Goal: Task Accomplishment & Management: Complete application form

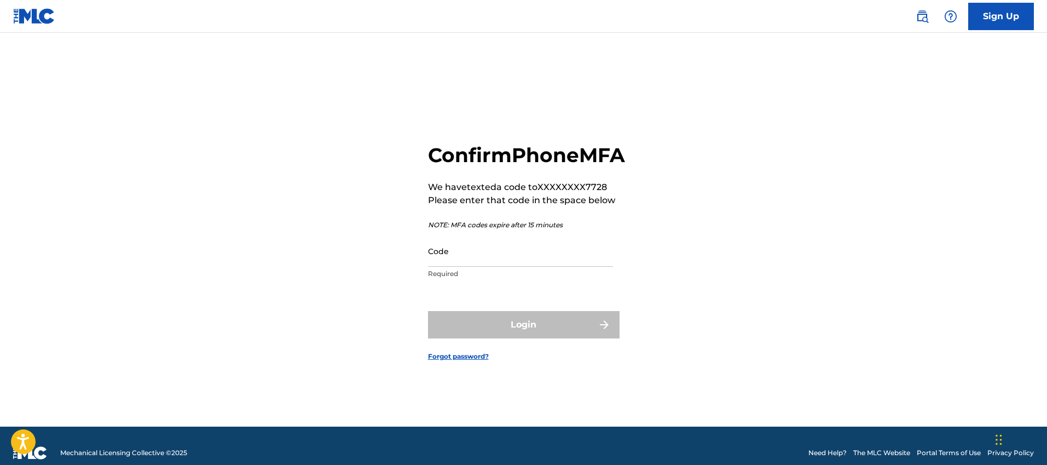
click at [531, 262] on input "Code" at bounding box center [520, 250] width 185 height 31
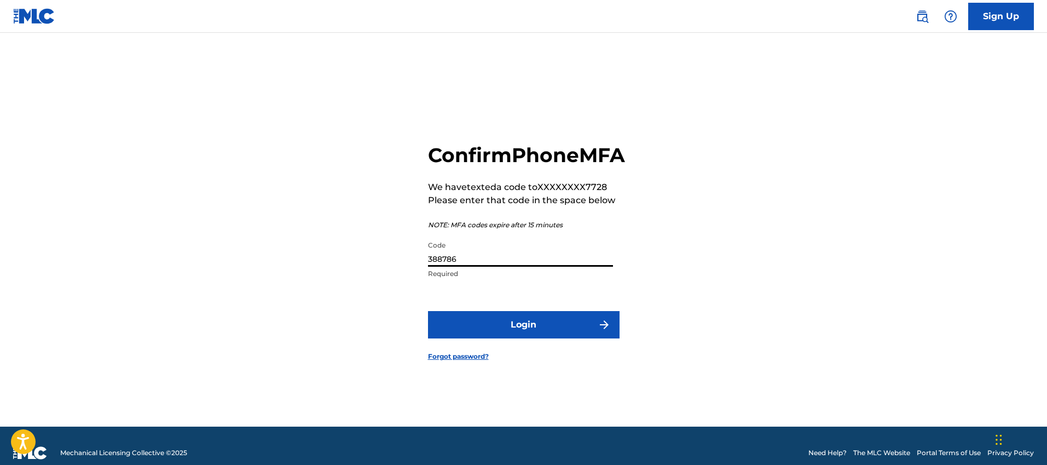
type input "388786"
click at [428, 311] on button "Login" at bounding box center [524, 324] width 192 height 27
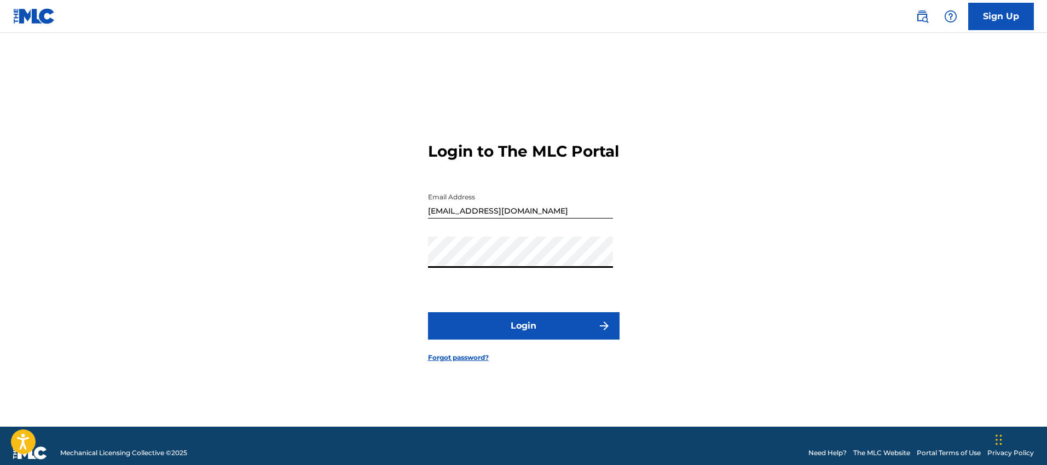
click at [428, 312] on button "Login" at bounding box center [524, 325] width 192 height 27
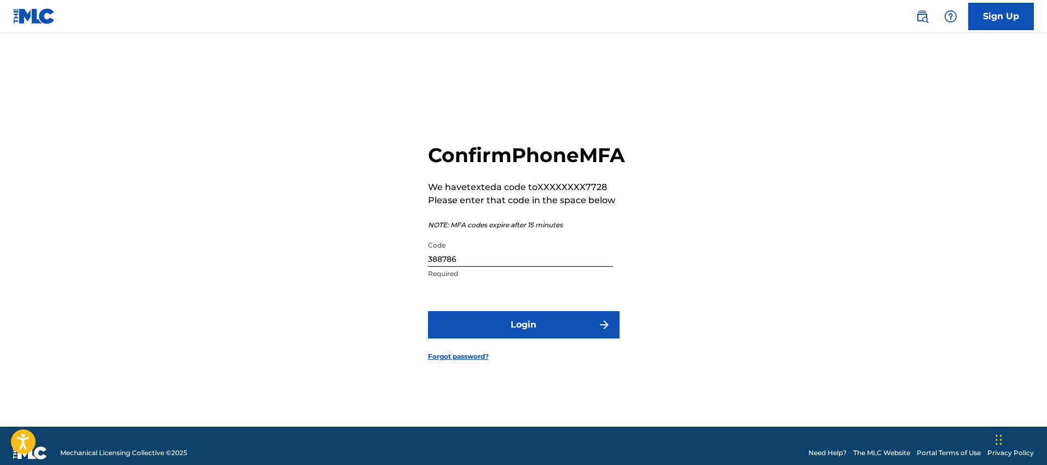
click at [453, 267] on input "388786" at bounding box center [520, 250] width 185 height 31
type input "388736"
click at [428, 311] on button "Login" at bounding box center [524, 324] width 192 height 27
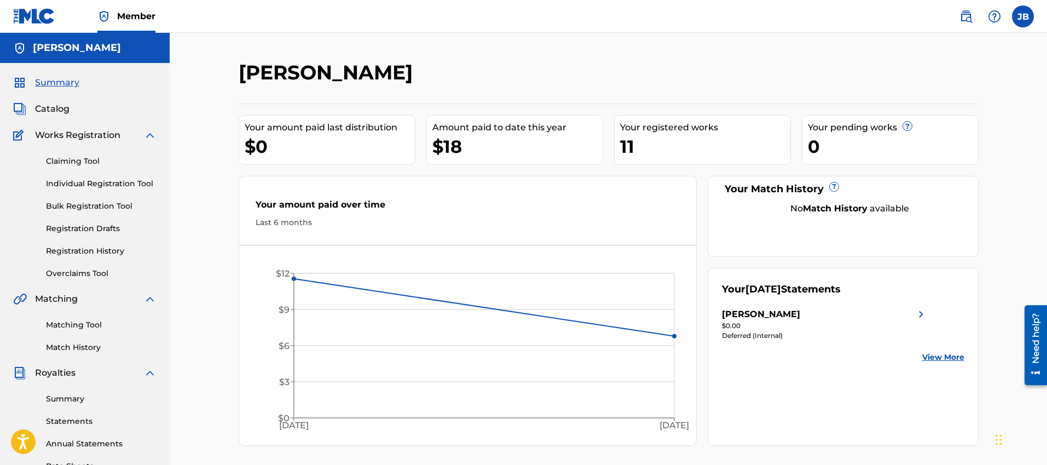
click at [85, 136] on span "Works Registration" at bounding box center [77, 135] width 85 height 13
click at [73, 161] on link "Claiming Tool" at bounding box center [101, 160] width 111 height 11
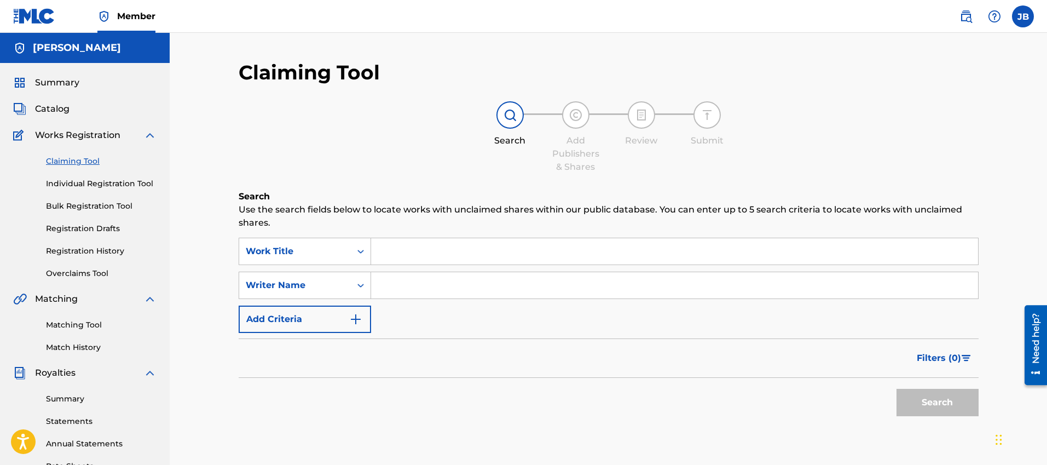
click at [442, 243] on input "Search Form" at bounding box center [674, 251] width 607 height 26
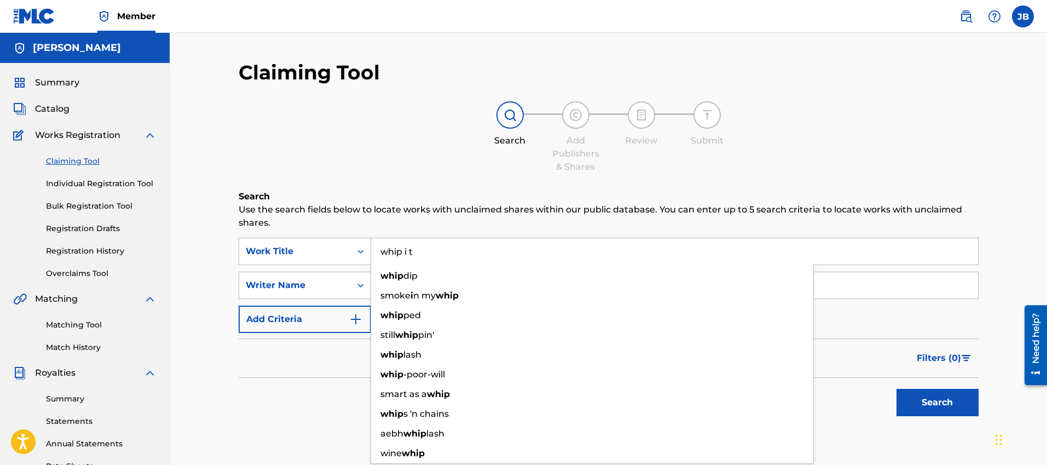
type input "whip i t"
click at [897, 389] on button "Search" at bounding box center [938, 402] width 82 height 27
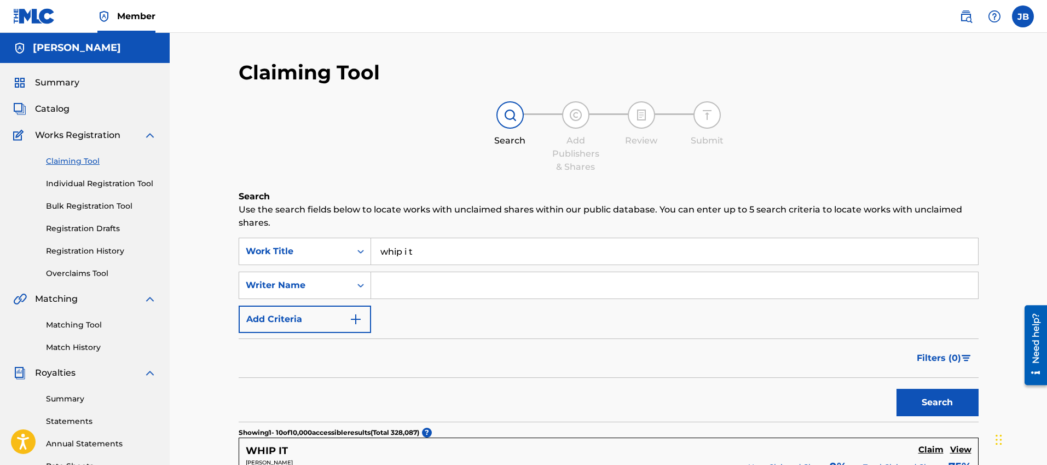
click at [80, 189] on div "Claiming Tool Individual Registration Tool Bulk Registration Tool Registration …" at bounding box center [84, 210] width 143 height 137
click at [77, 180] on link "Individual Registration Tool" at bounding box center [101, 183] width 111 height 11
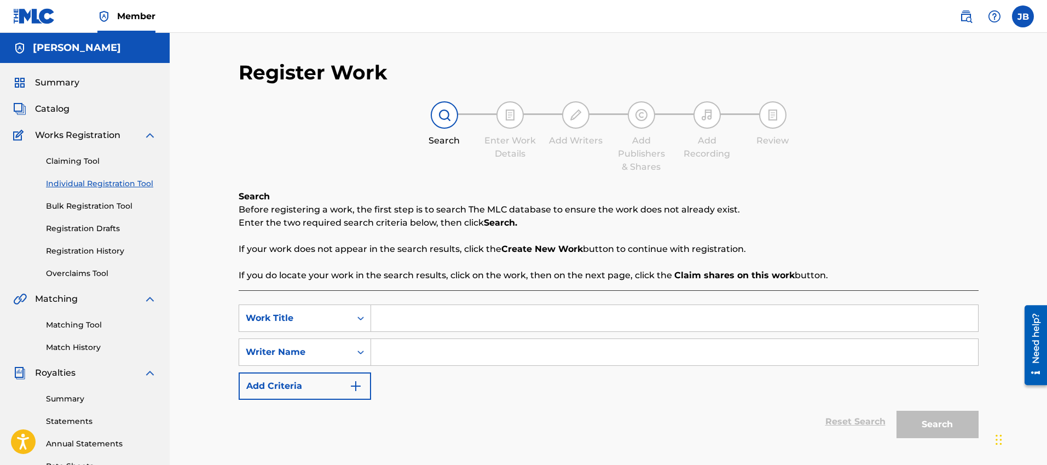
click at [410, 325] on input "Search Form" at bounding box center [674, 318] width 607 height 26
type input "Whip It"
click at [425, 351] on input "Search Form" at bounding box center [674, 352] width 607 height 26
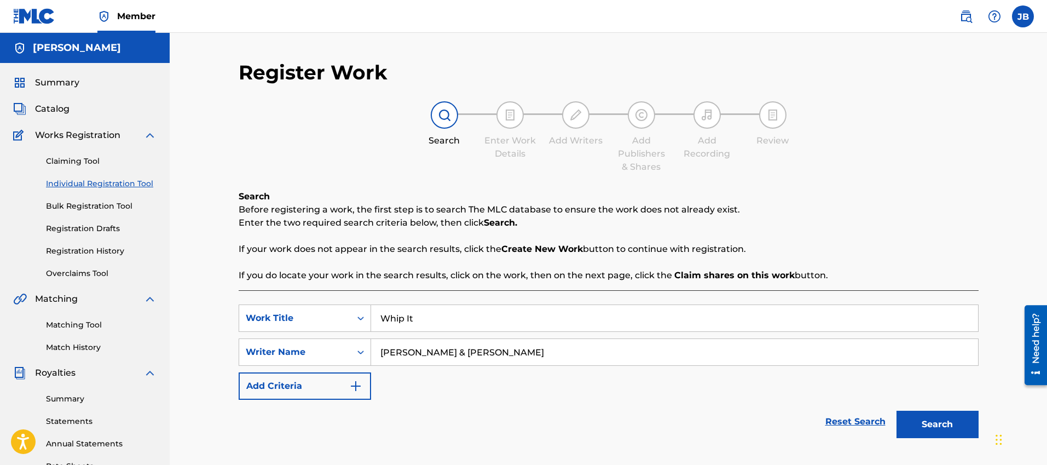
type input "[PERSON_NAME] & [PERSON_NAME]"
click at [914, 424] on button "Search" at bounding box center [938, 424] width 82 height 27
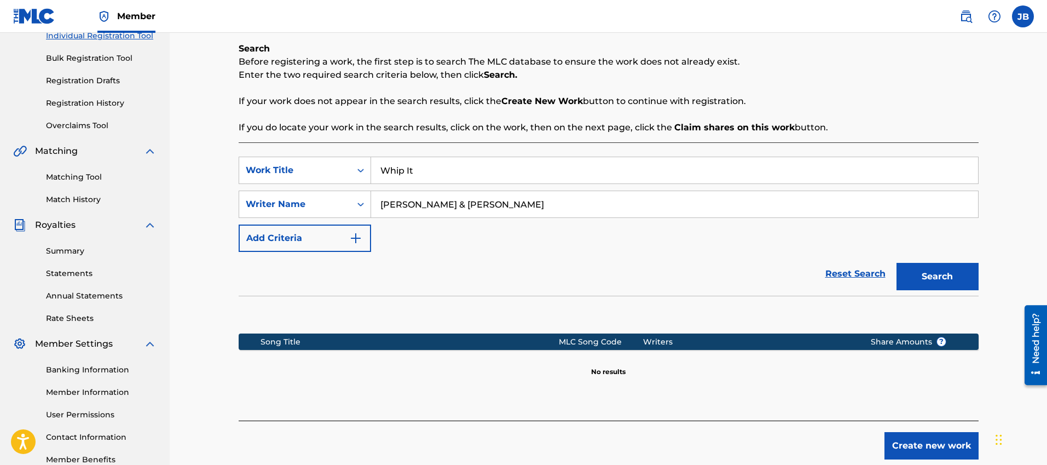
scroll to position [155, 0]
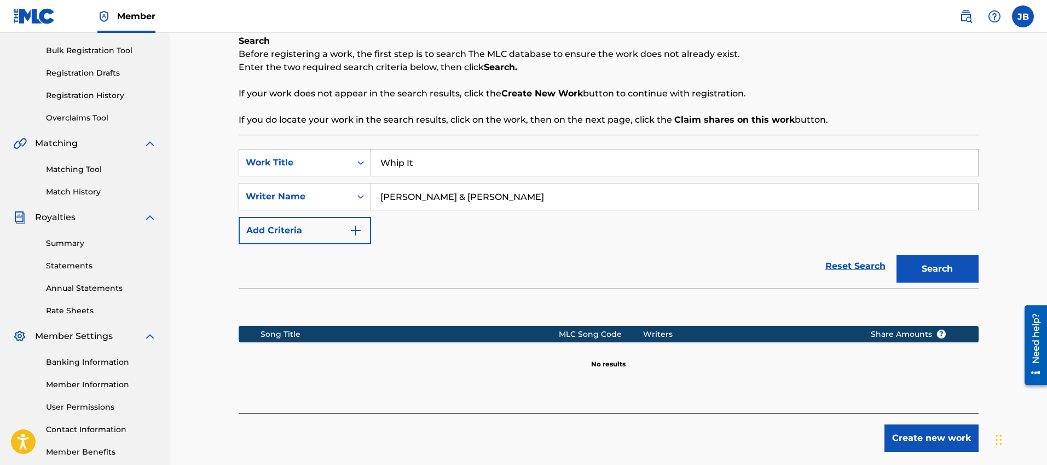
click at [918, 436] on button "Create new work" at bounding box center [932, 437] width 94 height 27
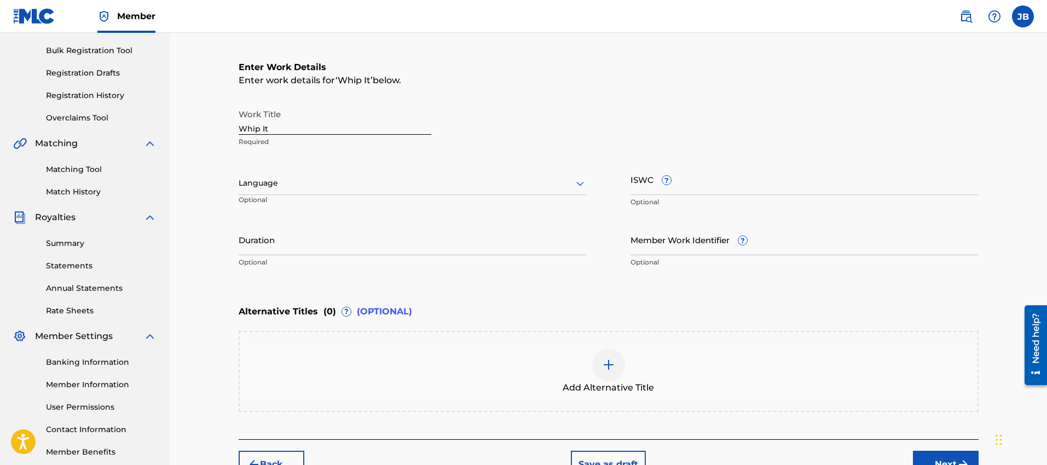
click at [354, 198] on div "Language Optional" at bounding box center [413, 188] width 348 height 49
click at [356, 244] on input "Duration" at bounding box center [413, 239] width 348 height 31
type input "3"
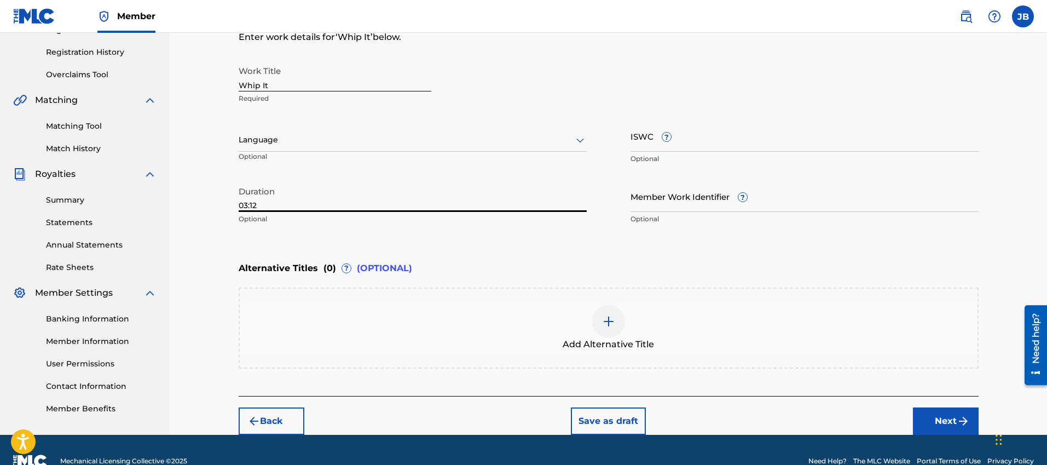
scroll to position [221, 0]
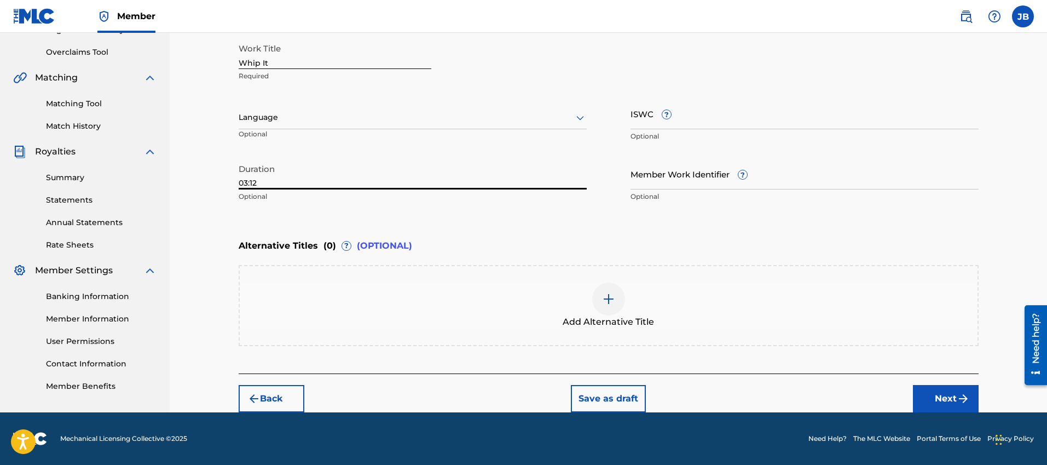
type input "03:12"
click at [925, 385] on button "Next" at bounding box center [946, 398] width 66 height 27
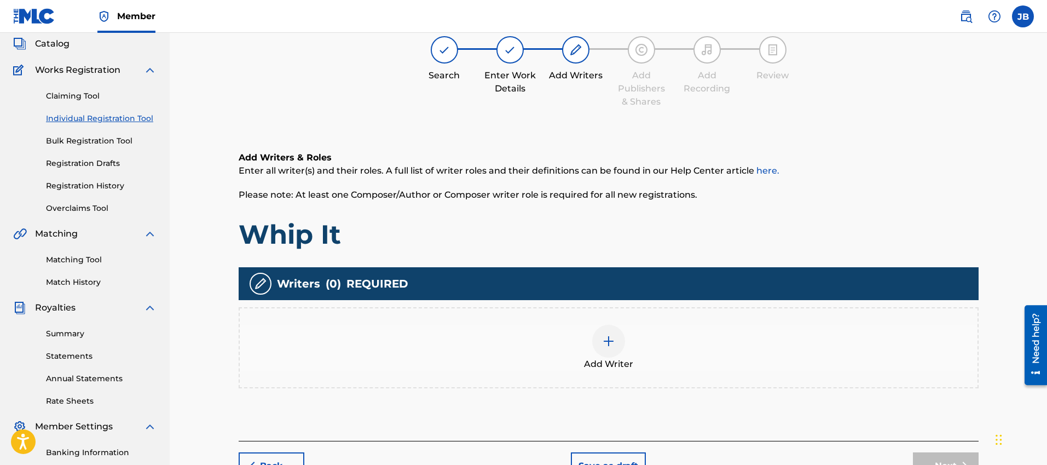
scroll to position [68, 0]
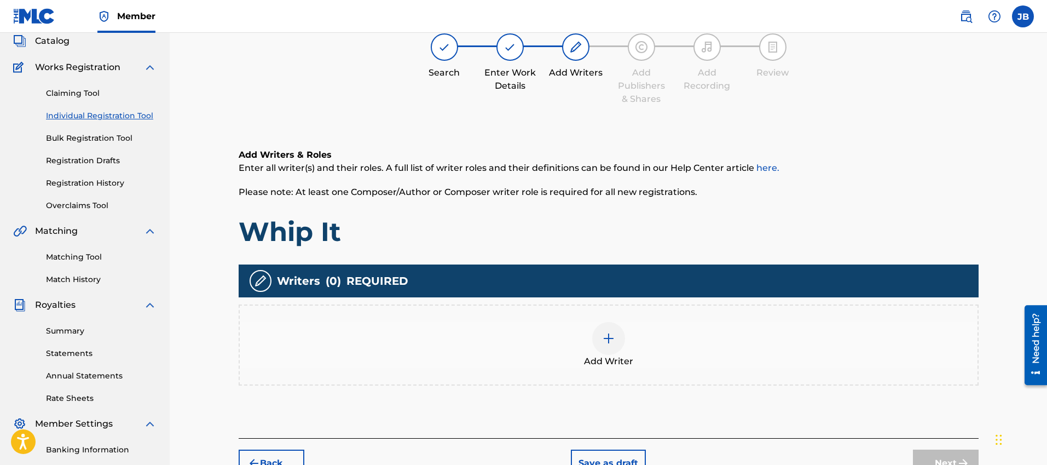
click at [597, 341] on div at bounding box center [608, 338] width 33 height 33
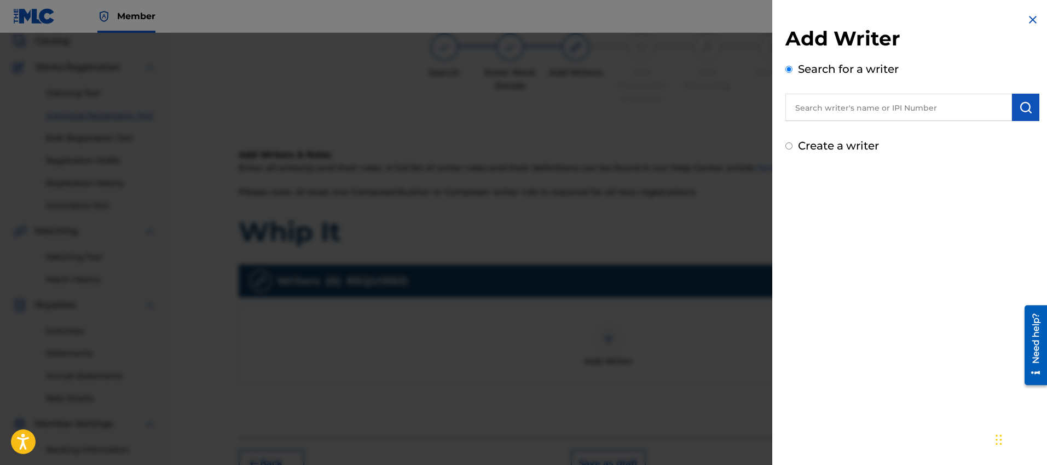
click at [817, 76] on div "Search for a writer" at bounding box center [913, 91] width 254 height 60
click at [815, 87] on div "Search for a writer" at bounding box center [913, 91] width 254 height 60
click at [812, 97] on input "text" at bounding box center [899, 107] width 227 height 27
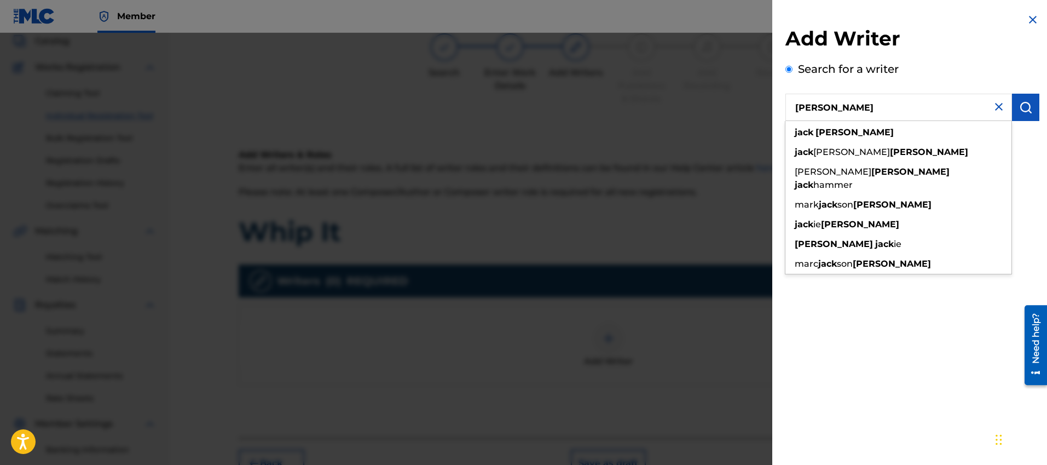
type input "[PERSON_NAME]"
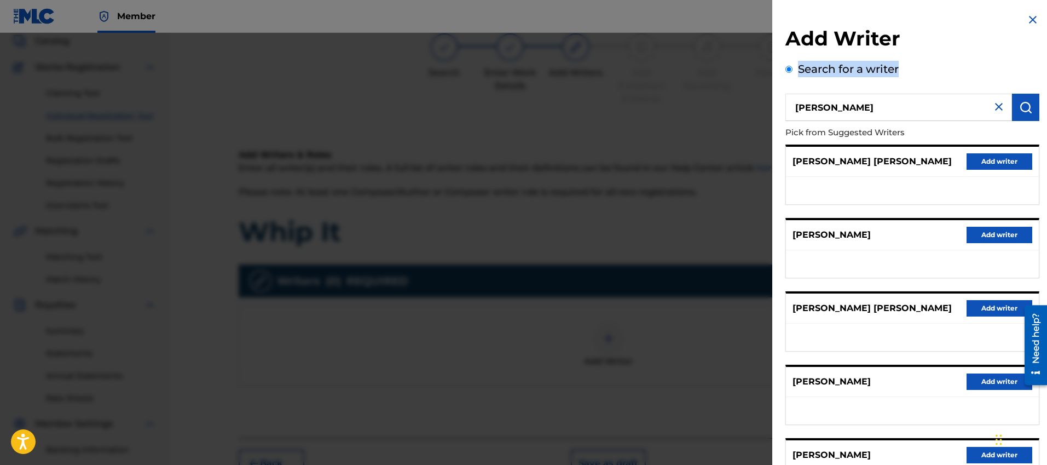
click at [977, 60] on div "Add Writer Search for a writer [PERSON_NAME] Pick from Suggested Writers [PERSO…" at bounding box center [913, 281] width 254 height 511
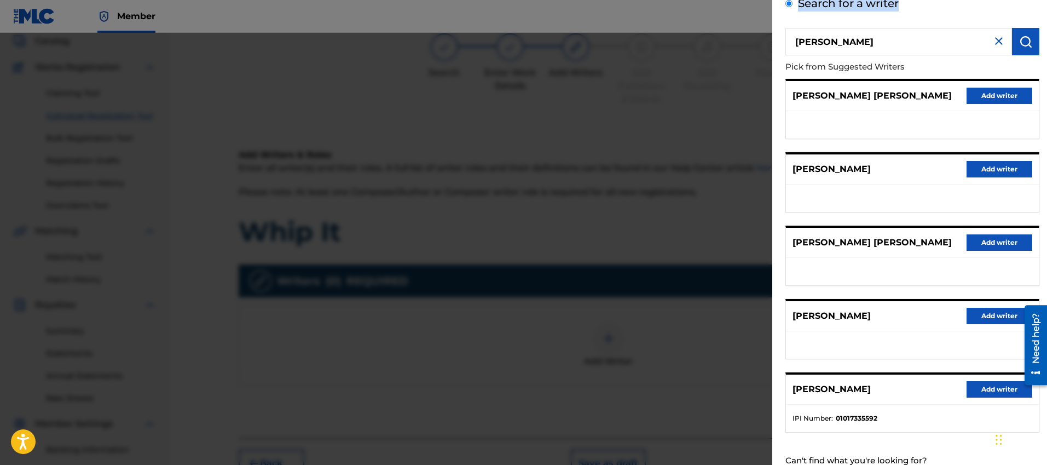
scroll to position [89, 0]
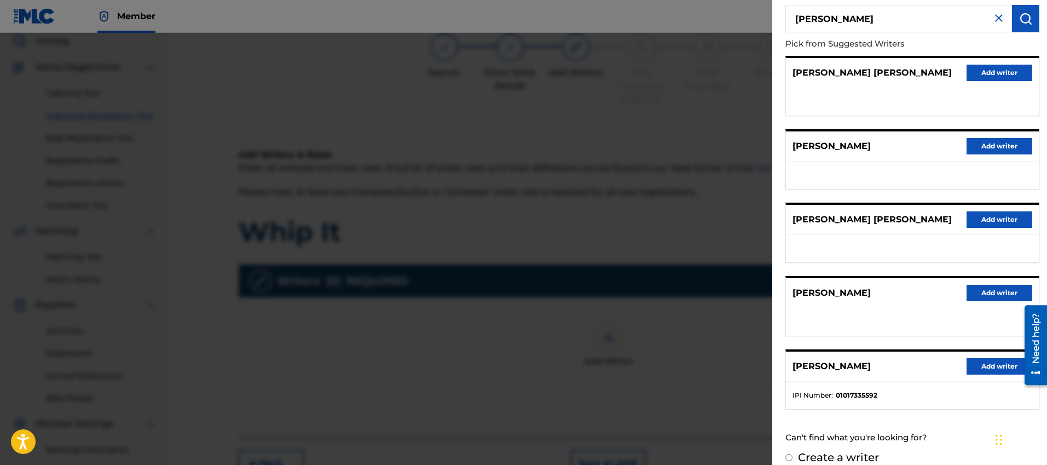
click at [993, 217] on button "Add writer" at bounding box center [1000, 219] width 66 height 16
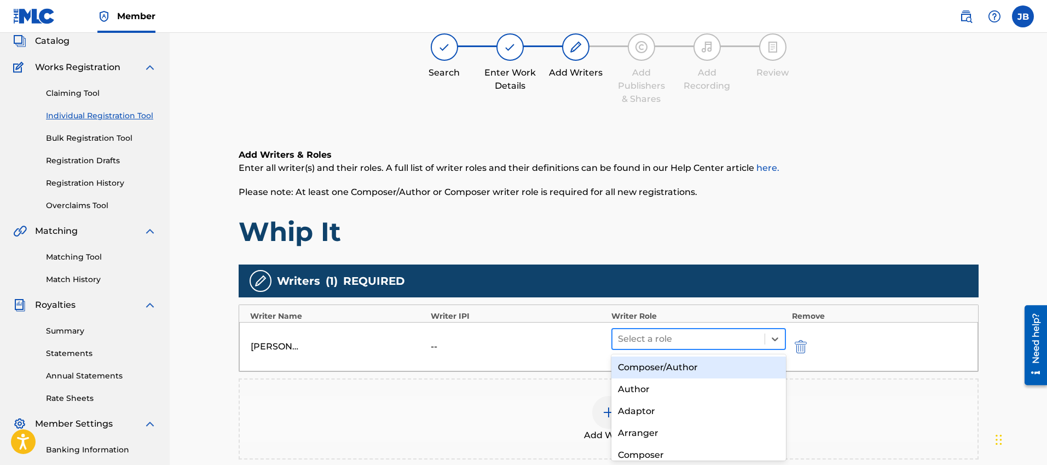
click at [738, 338] on div at bounding box center [689, 338] width 142 height 15
click at [714, 363] on div "Composer/Author" at bounding box center [699, 367] width 175 height 22
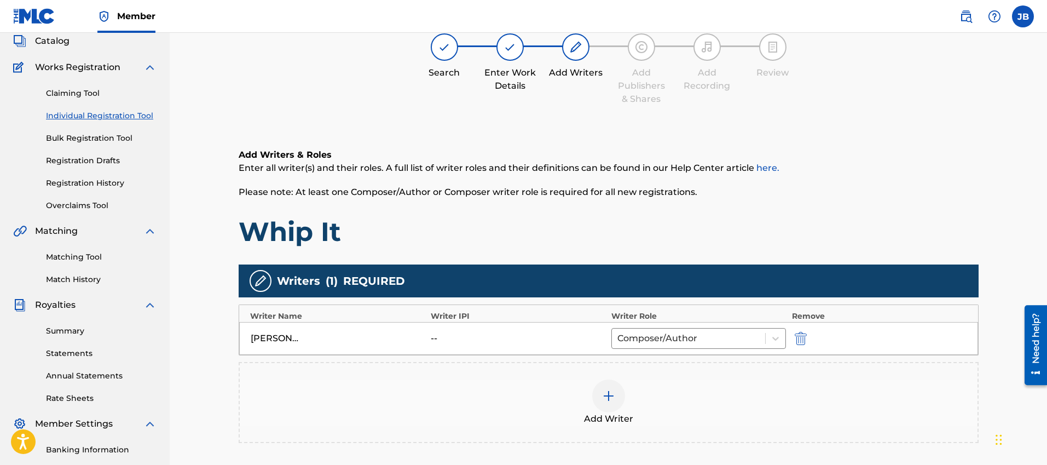
click at [619, 397] on div at bounding box center [608, 395] width 33 height 33
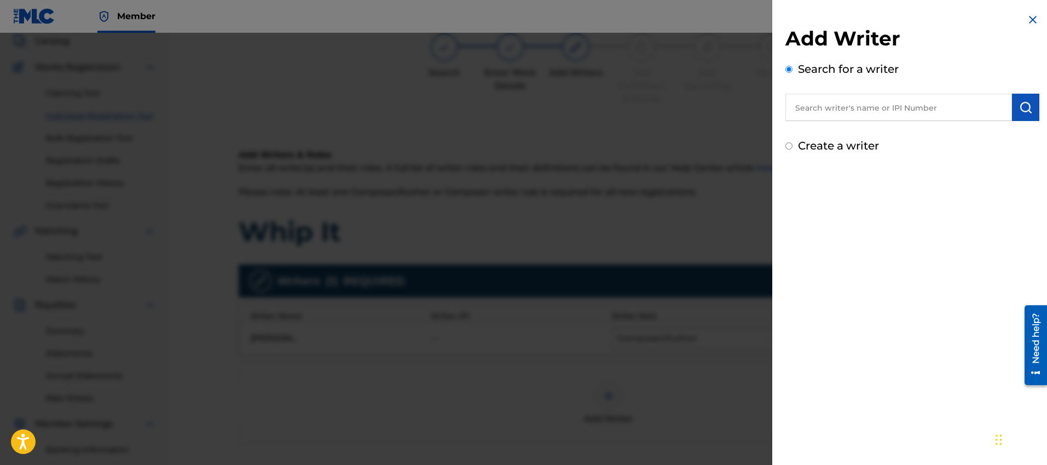
click at [785, 147] on div "Add Writer Search for a writer Create a writer" at bounding box center [913, 83] width 280 height 167
click at [788, 145] on input "Create a writer" at bounding box center [789, 145] width 7 height 7
radio input "false"
radio input "true"
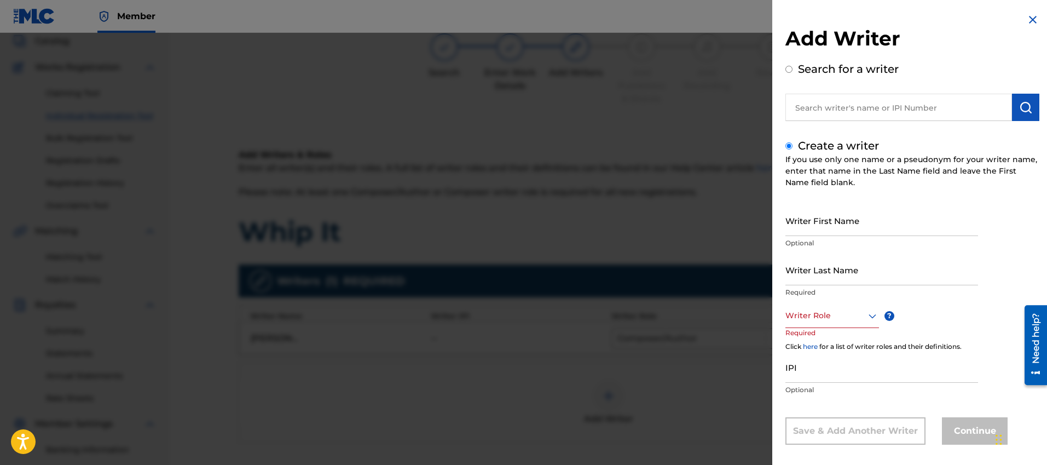
click at [820, 231] on input "Writer First Name" at bounding box center [882, 220] width 193 height 31
type input "Che"
click at [835, 256] on input "Writer Last Name" at bounding box center [882, 269] width 193 height 31
type input "[PERSON_NAME]"
click at [833, 296] on p "Required" at bounding box center [882, 292] width 193 height 10
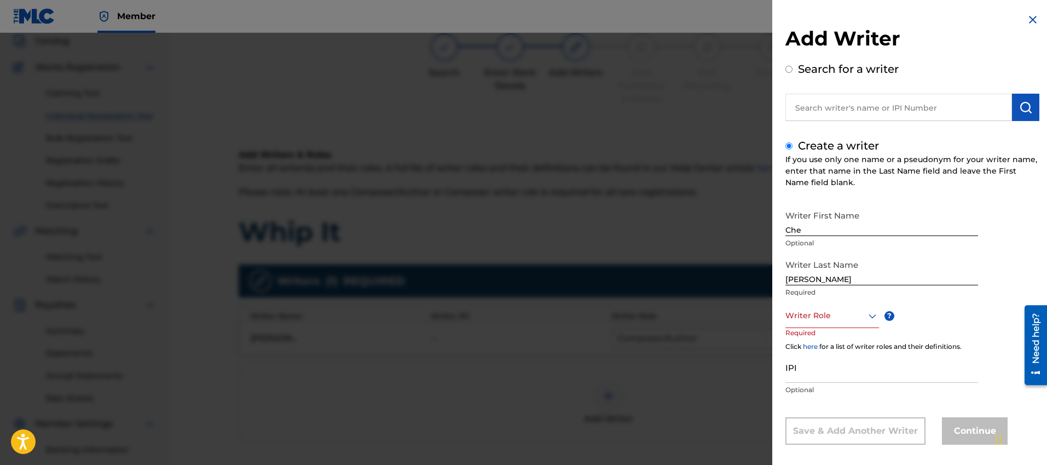
scroll to position [9, 0]
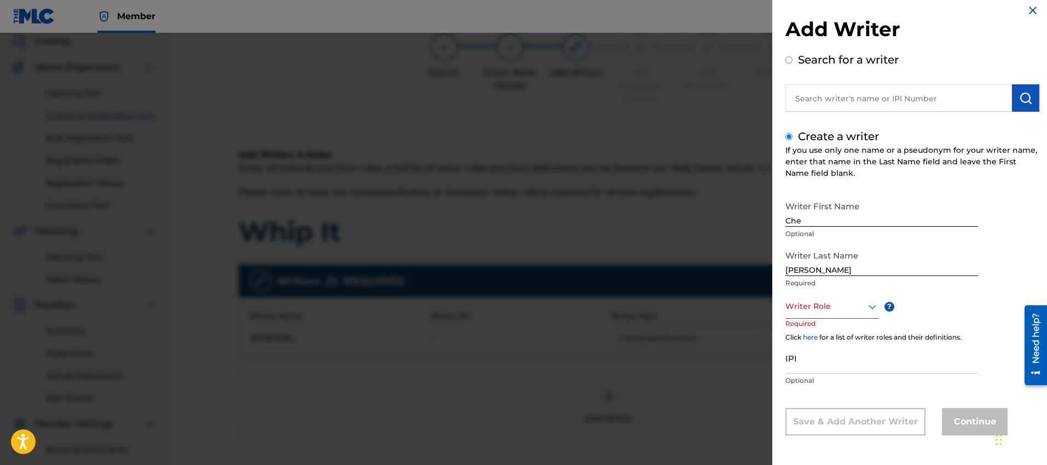
click at [830, 316] on div "Writer Role" at bounding box center [833, 306] width 94 height 25
click at [824, 319] on div "Composer/Author" at bounding box center [832, 331] width 93 height 25
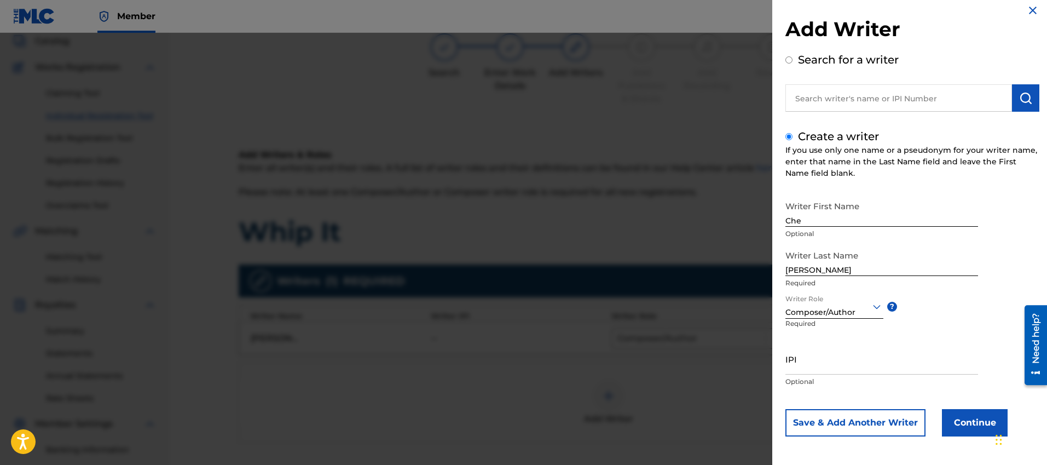
click at [818, 347] on div "Writer First Name Che Optional Writer Last Name [PERSON_NAME] Required Writer R…" at bounding box center [913, 315] width 254 height 241
click at [817, 358] on input "IPI" at bounding box center [882, 358] width 193 height 31
paste input "00617189825"
type input "00617189825"
click at [976, 421] on button "Continue" at bounding box center [975, 422] width 66 height 27
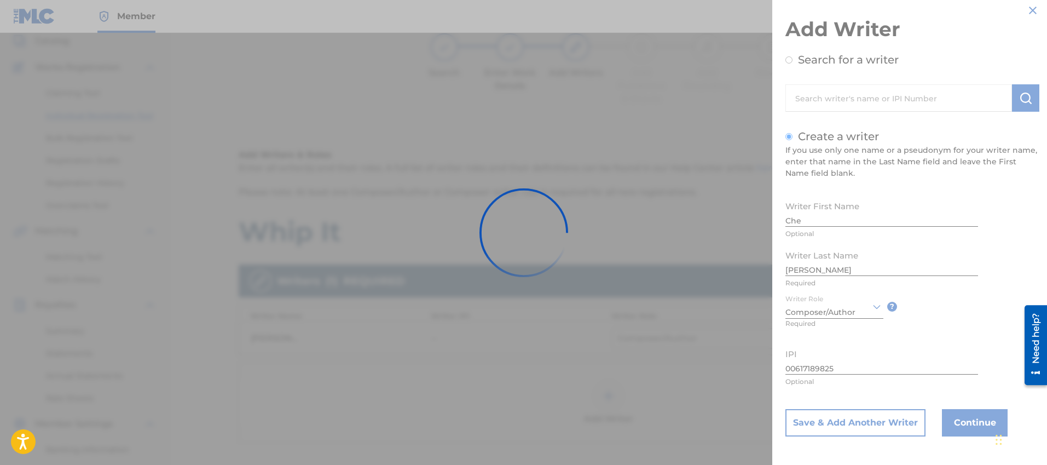
scroll to position [0, 0]
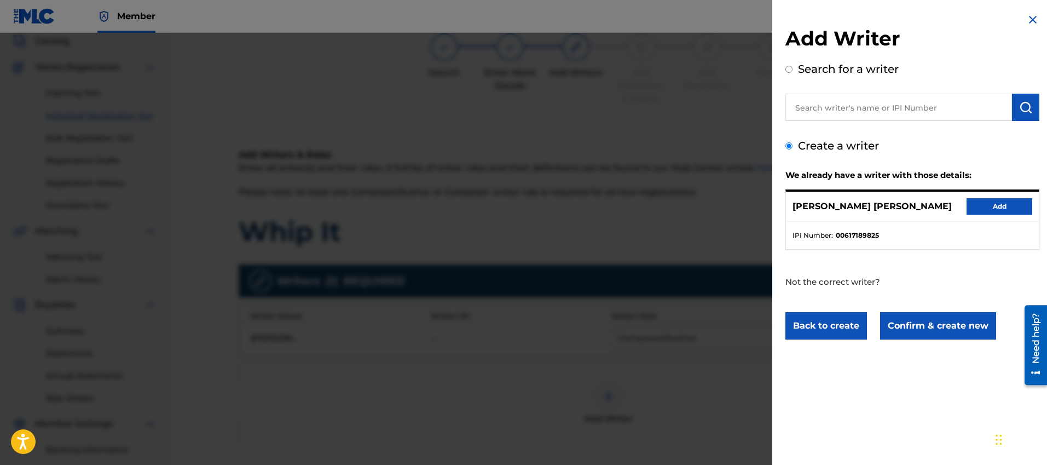
click at [982, 212] on button "Add" at bounding box center [1000, 206] width 66 height 16
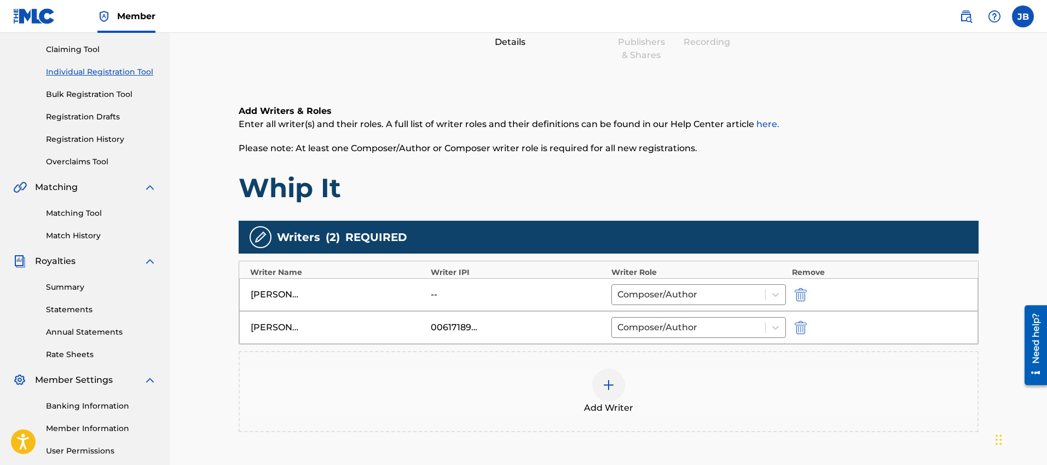
scroll to position [223, 0]
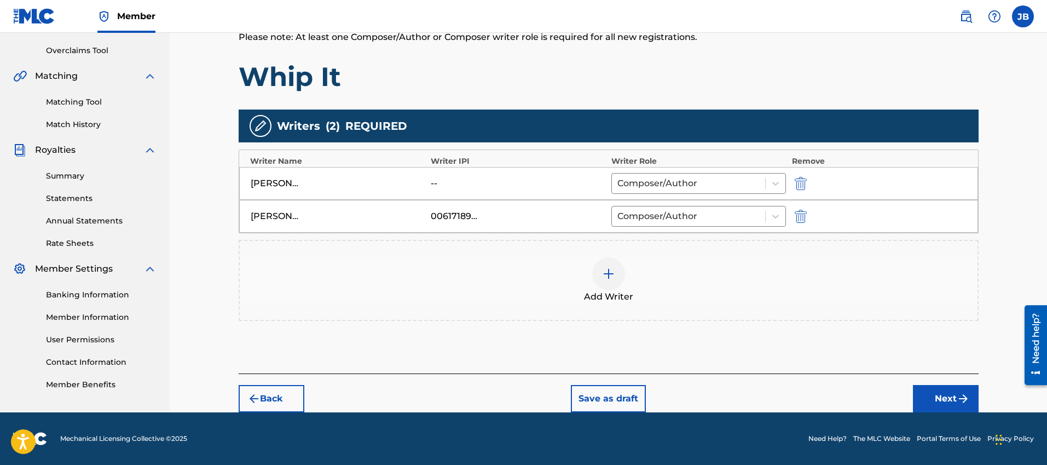
click at [469, 188] on div "--" at bounding box center [455, 183] width 49 height 13
click at [821, 183] on div at bounding box center [816, 183] width 49 height 13
click at [808, 181] on button "submit" at bounding box center [800, 183] width 16 height 13
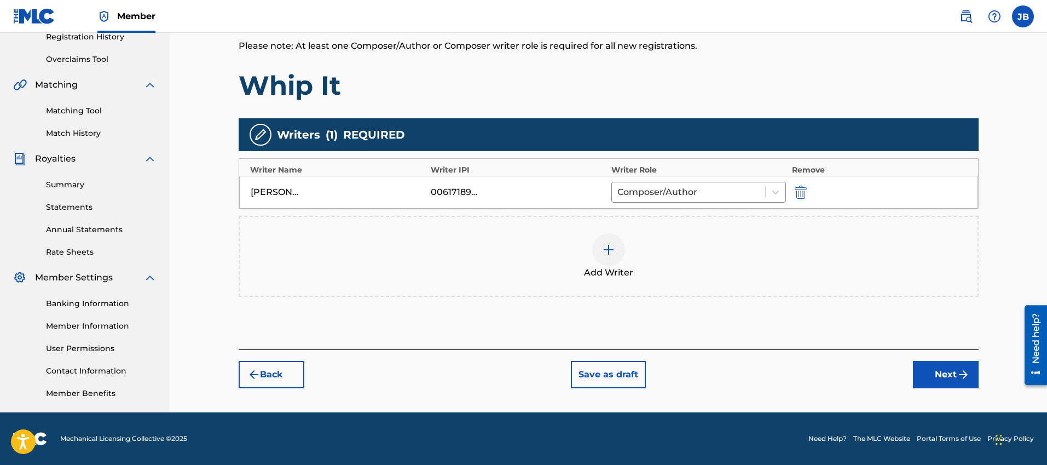
click at [621, 241] on div at bounding box center [608, 249] width 33 height 33
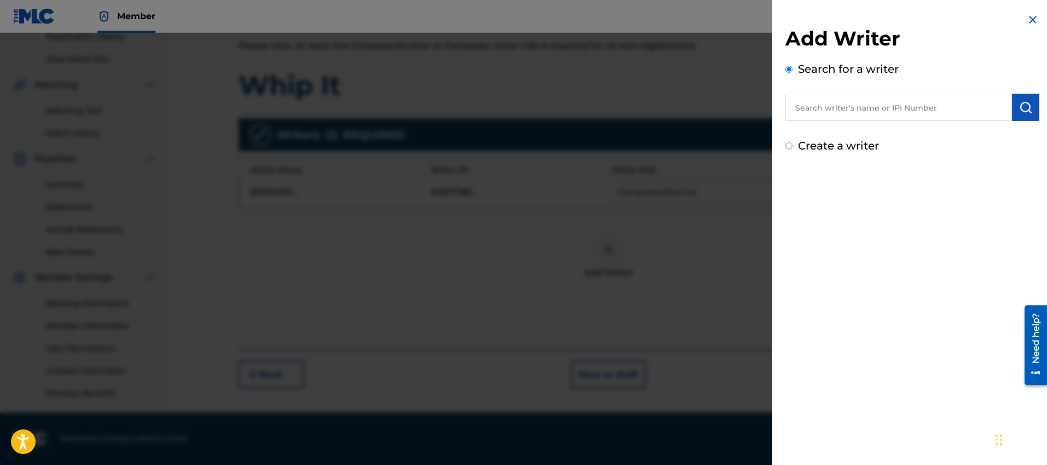
click at [840, 113] on input "text" at bounding box center [899, 107] width 227 height 27
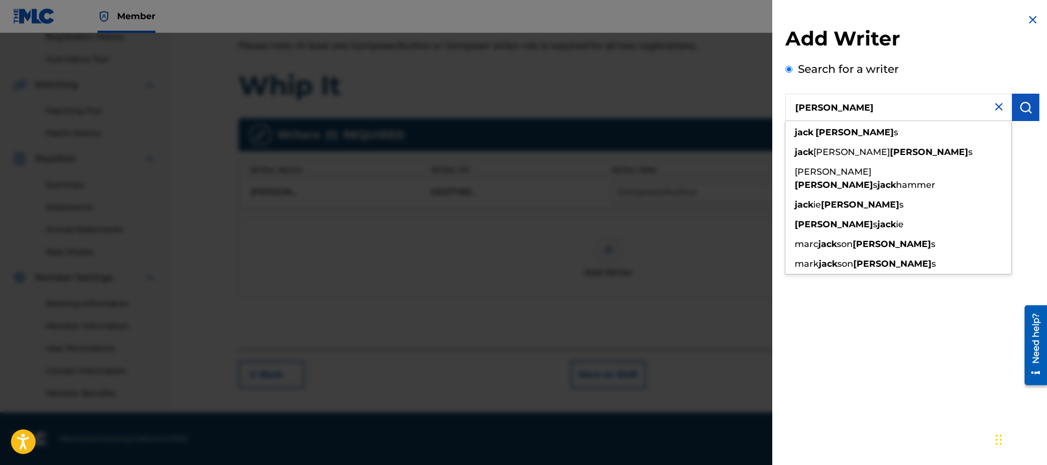
type input "[PERSON_NAME]"
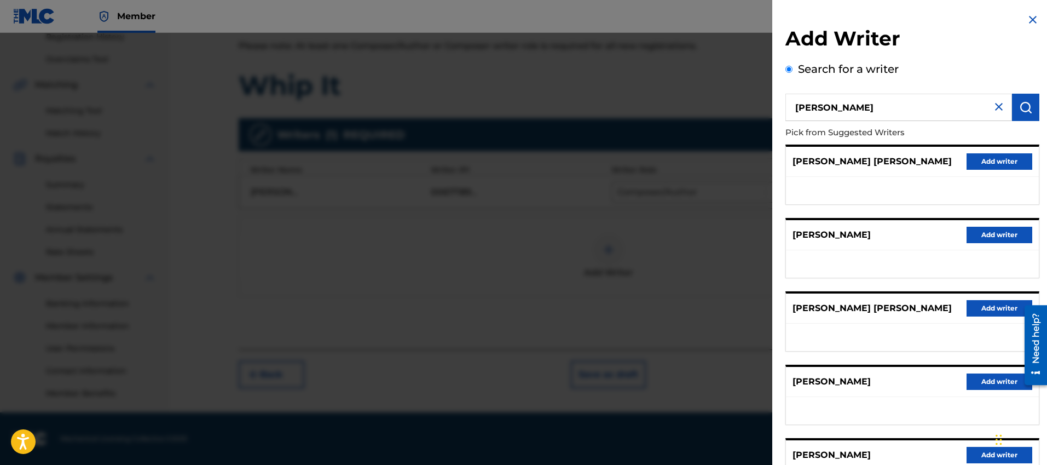
scroll to position [102, 0]
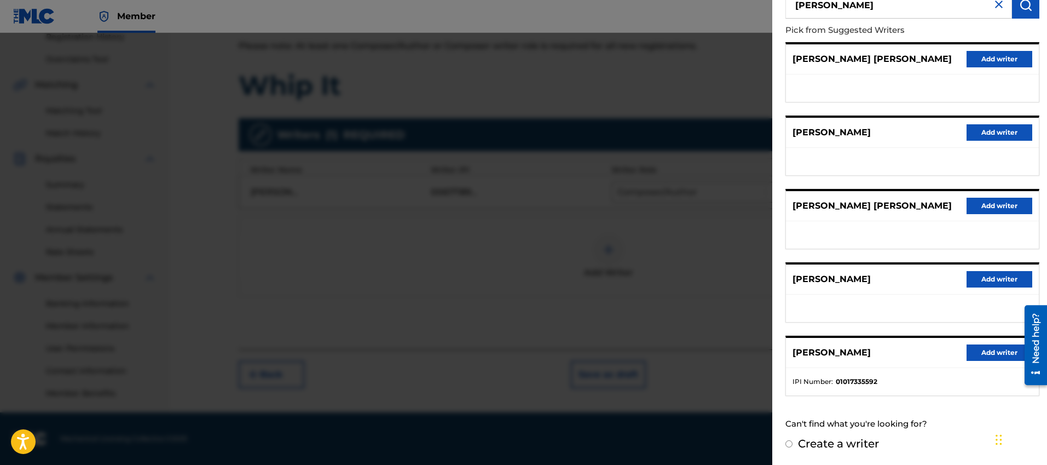
click at [973, 351] on button "Add writer" at bounding box center [1000, 352] width 66 height 16
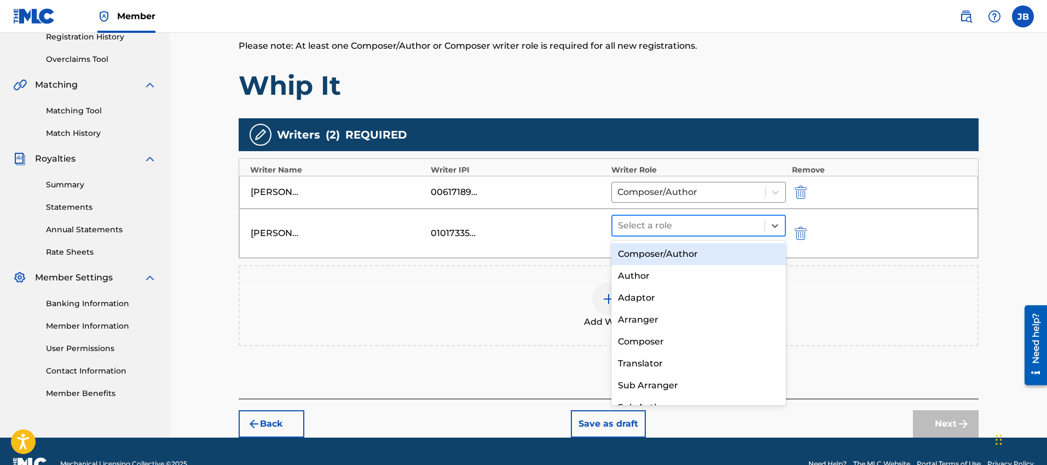
click at [750, 227] on div at bounding box center [689, 225] width 142 height 15
click at [740, 250] on div "Composer/Author" at bounding box center [699, 254] width 175 height 22
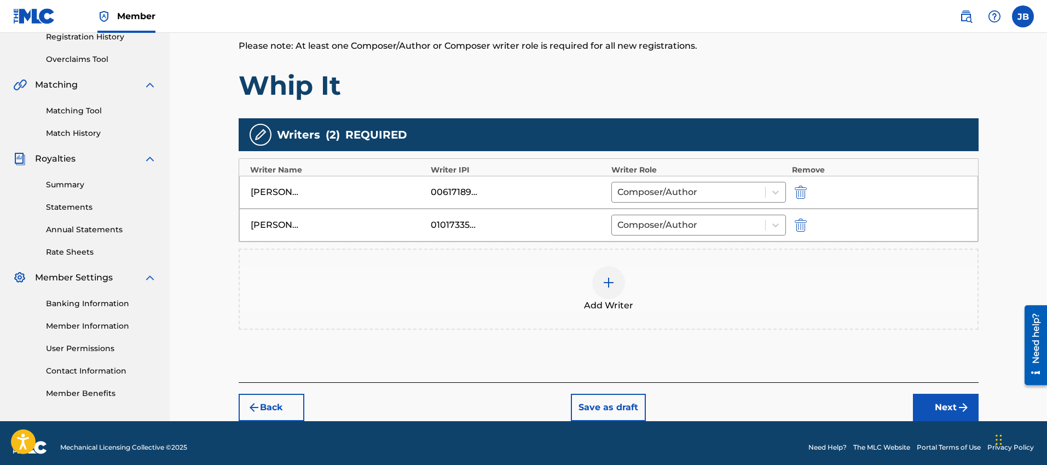
click at [932, 403] on button "Next" at bounding box center [946, 407] width 66 height 27
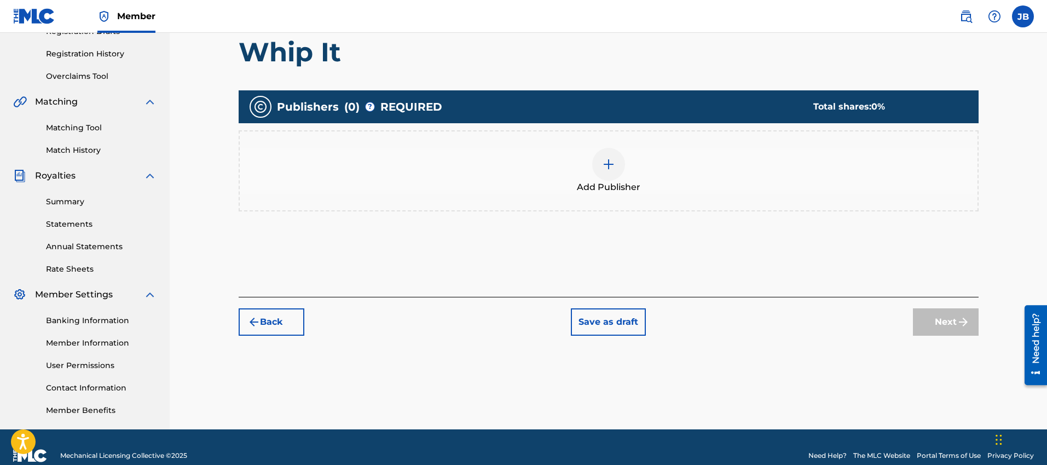
scroll to position [214, 0]
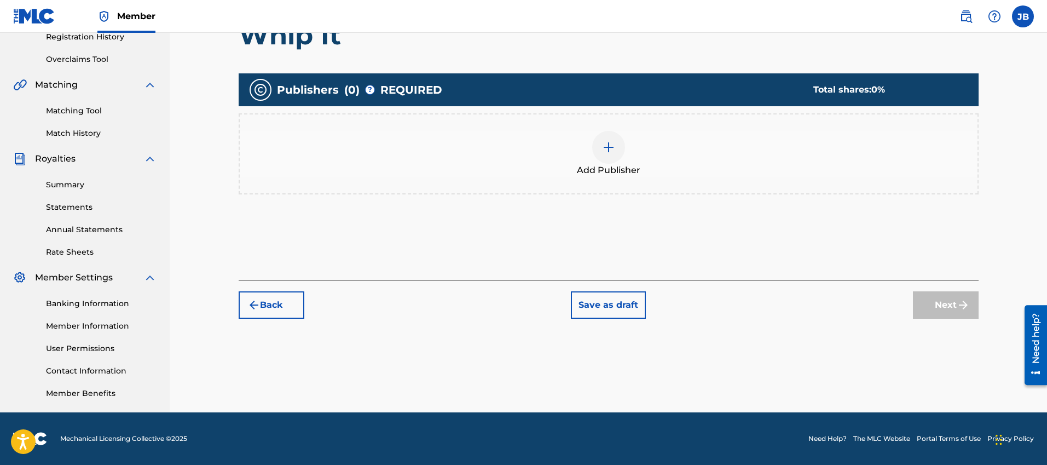
click at [624, 172] on span "Add Publisher" at bounding box center [609, 170] width 64 height 13
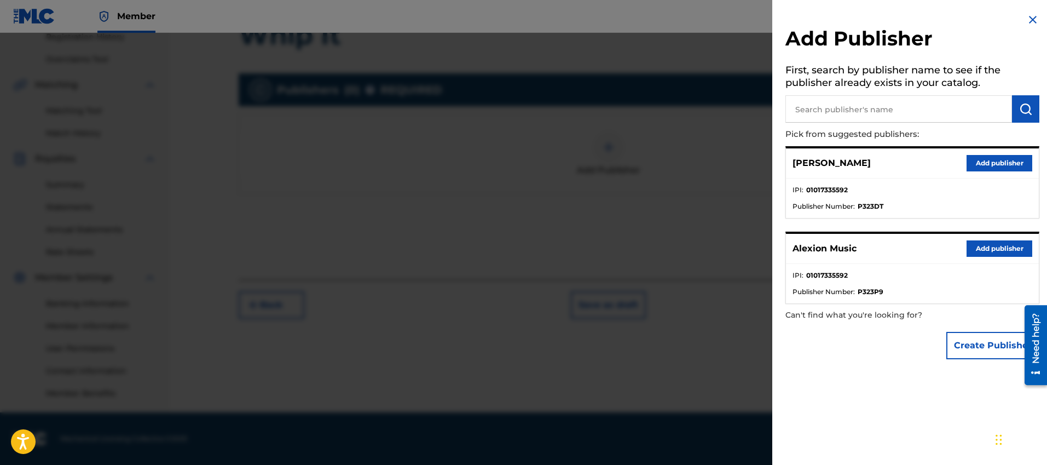
click at [990, 224] on div "[PERSON_NAME] Add publisher IPI : 01017335592 Publisher Number : P323DT Alexion…" at bounding box center [913, 225] width 254 height 158
click at [988, 244] on button "Add publisher" at bounding box center [1000, 248] width 66 height 16
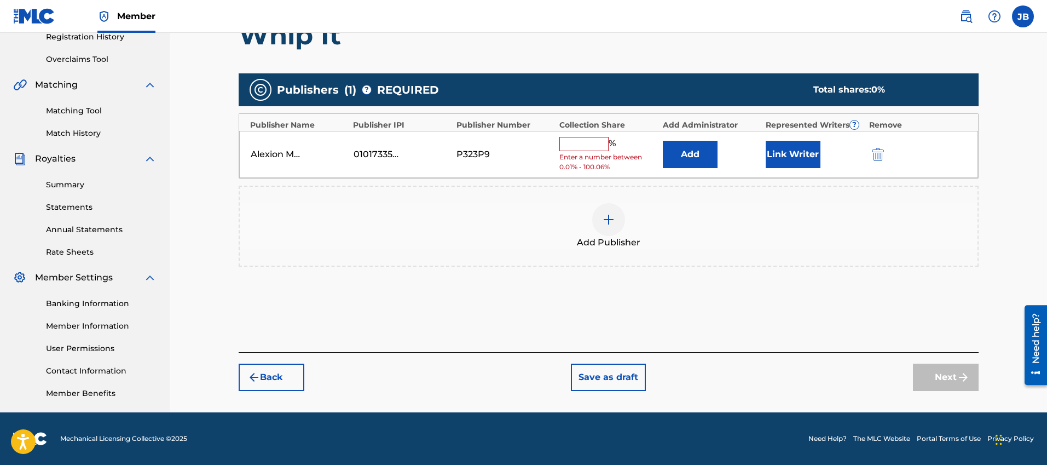
click at [574, 146] on input "text" at bounding box center [584, 144] width 49 height 14
type input "100"
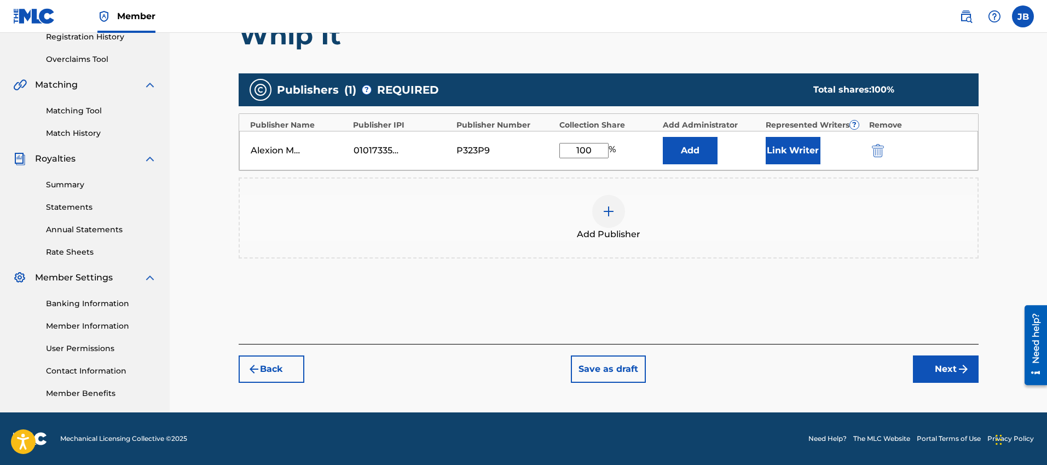
click at [950, 370] on button "Next" at bounding box center [946, 368] width 66 height 27
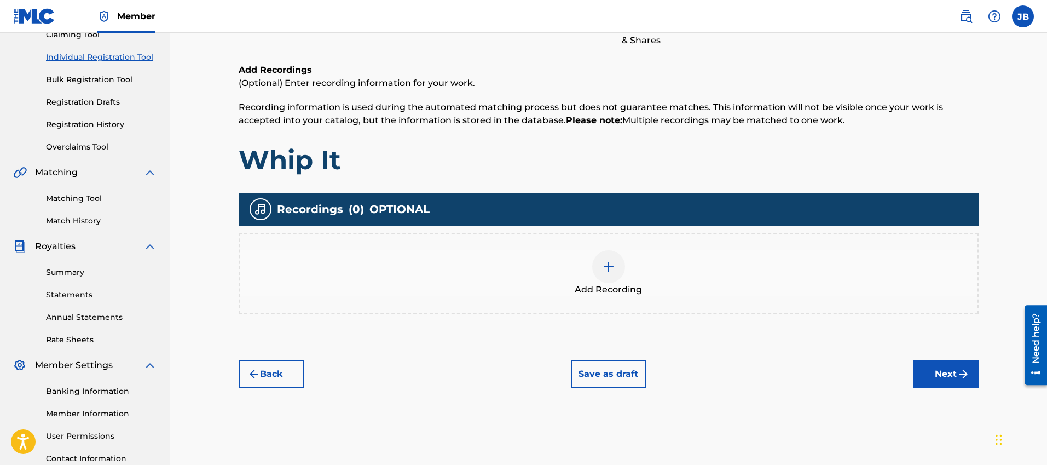
scroll to position [49, 0]
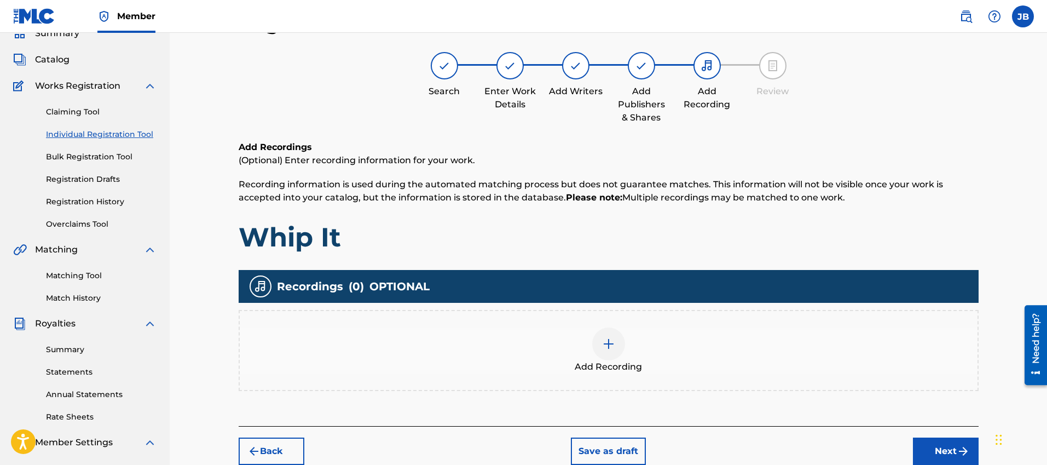
click at [921, 445] on button "Next" at bounding box center [946, 450] width 66 height 27
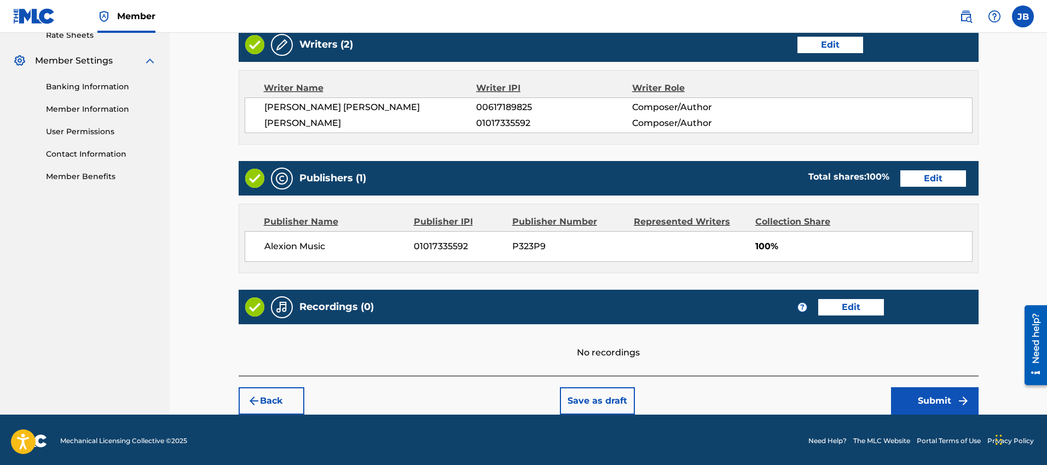
scroll to position [433, 0]
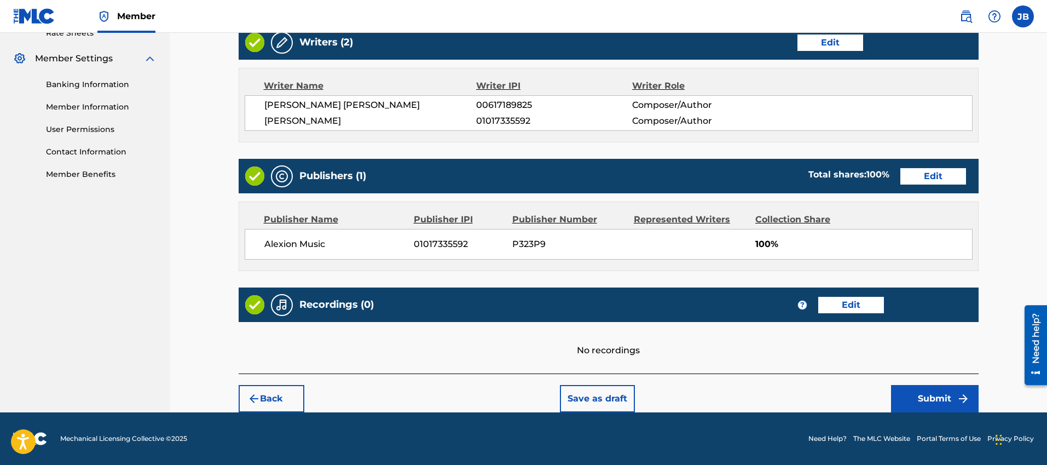
click at [922, 403] on button "Submit" at bounding box center [935, 398] width 88 height 27
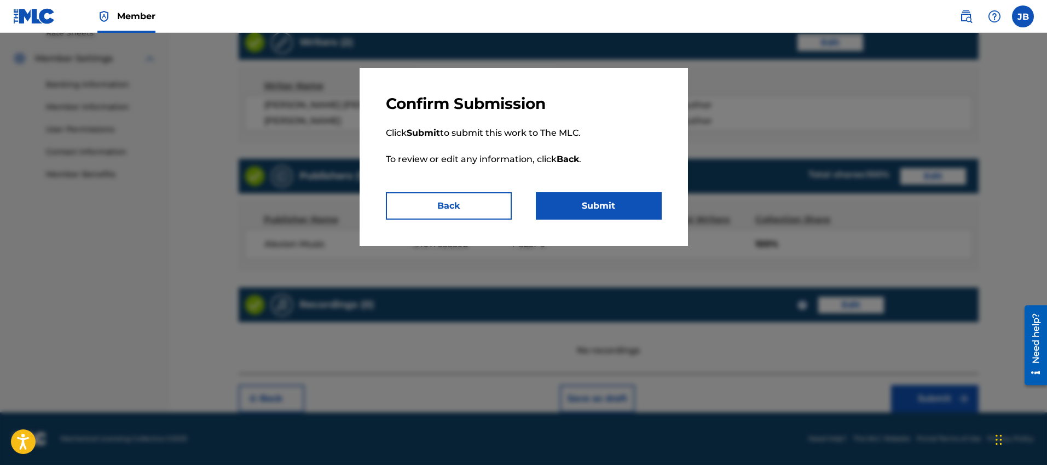
click at [603, 203] on button "Submit" at bounding box center [599, 205] width 126 height 27
